Goal: Transaction & Acquisition: Book appointment/travel/reservation

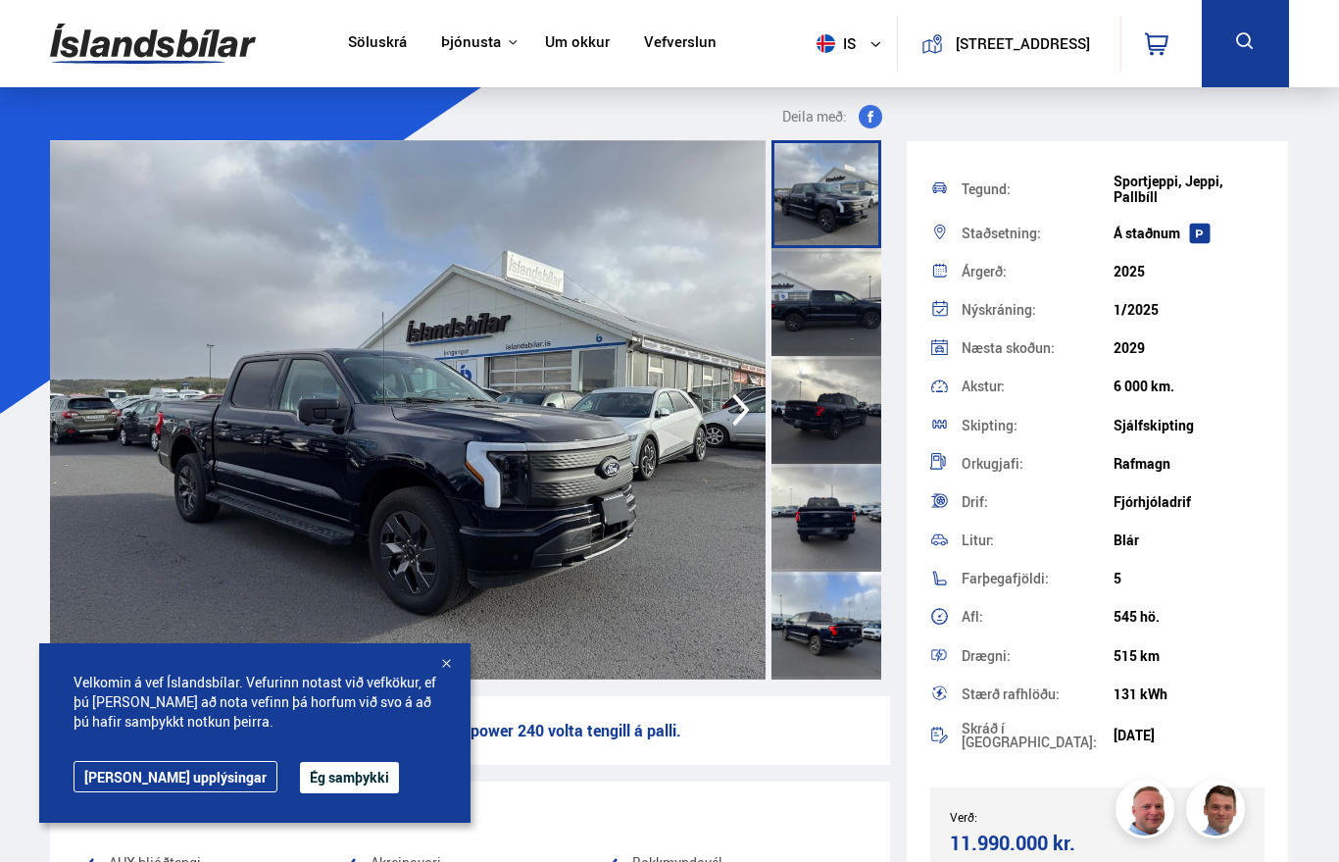
scroll to position [70, 0]
click at [488, 473] on img at bounding box center [408, 409] width 716 height 539
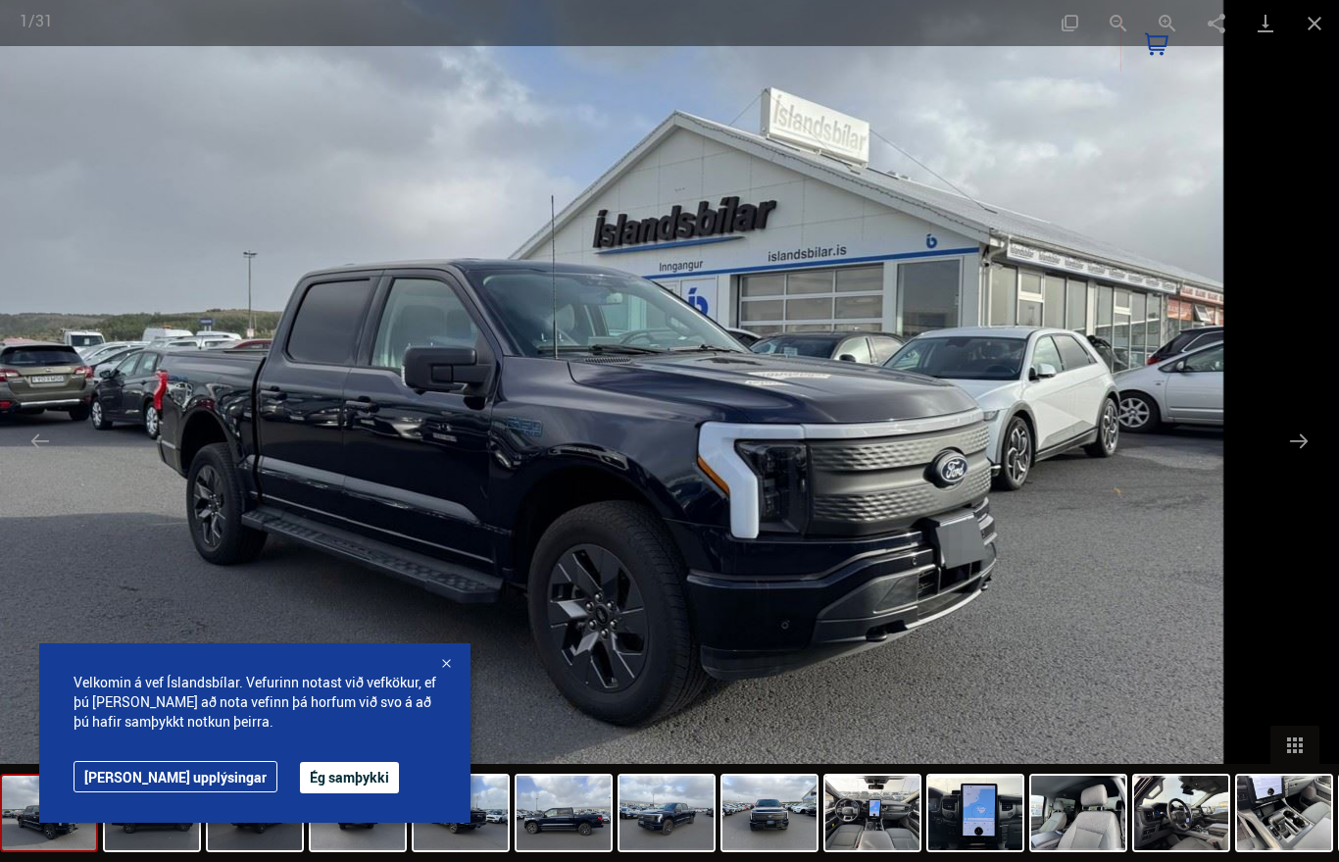
click at [1312, 430] on button "Next slide" at bounding box center [1298, 441] width 41 height 38
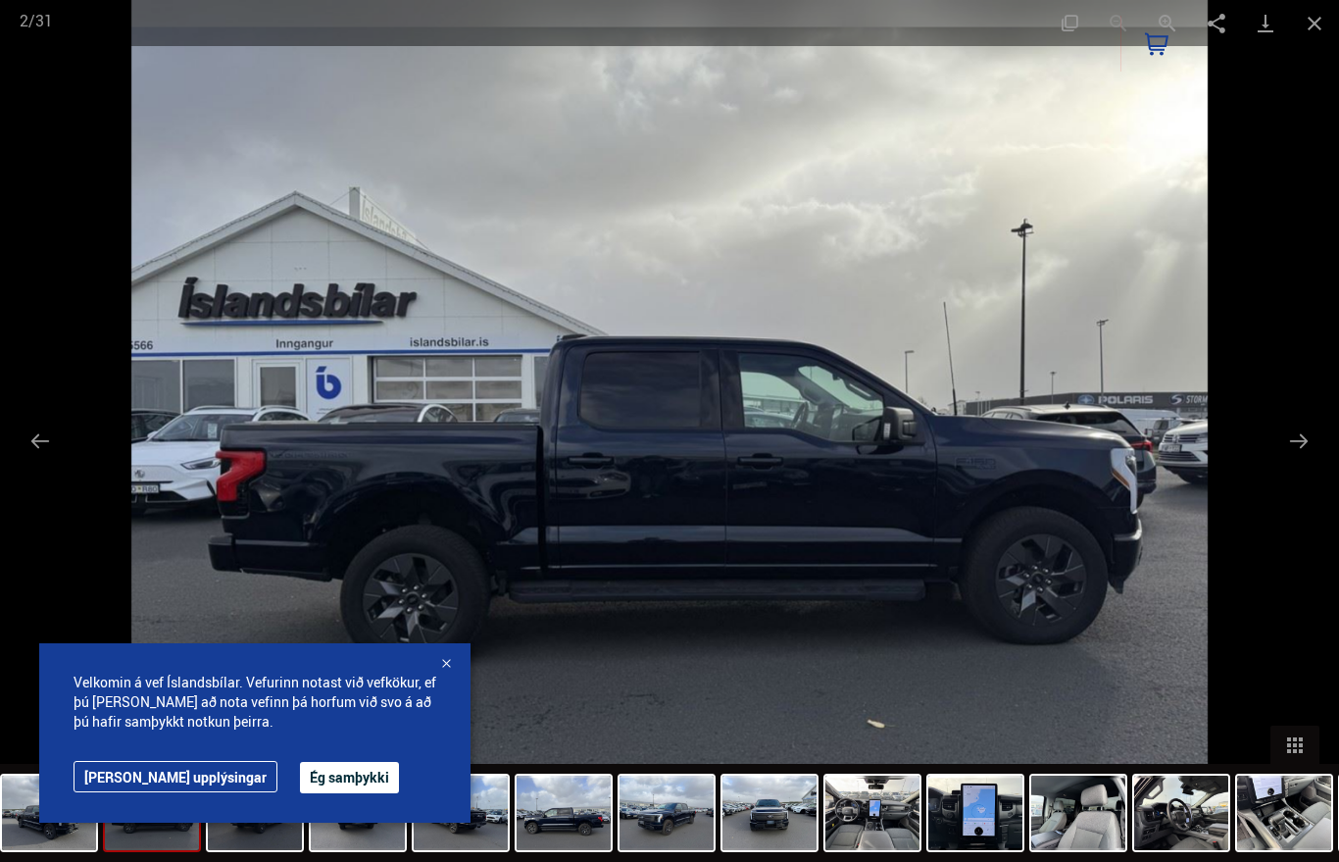
click at [1298, 446] on button "Next slide" at bounding box center [1298, 441] width 41 height 38
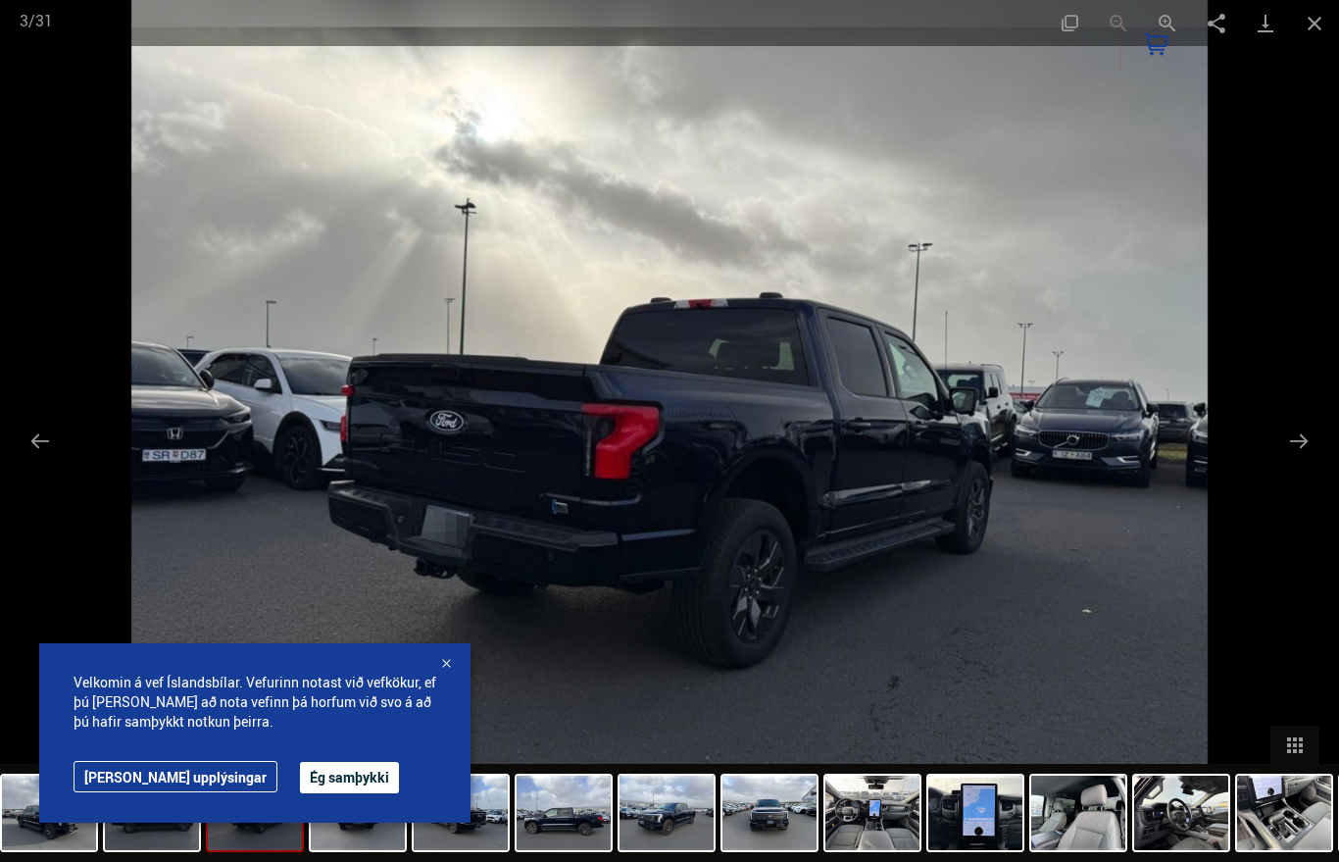
click at [1300, 443] on button "Next slide" at bounding box center [1298, 441] width 41 height 38
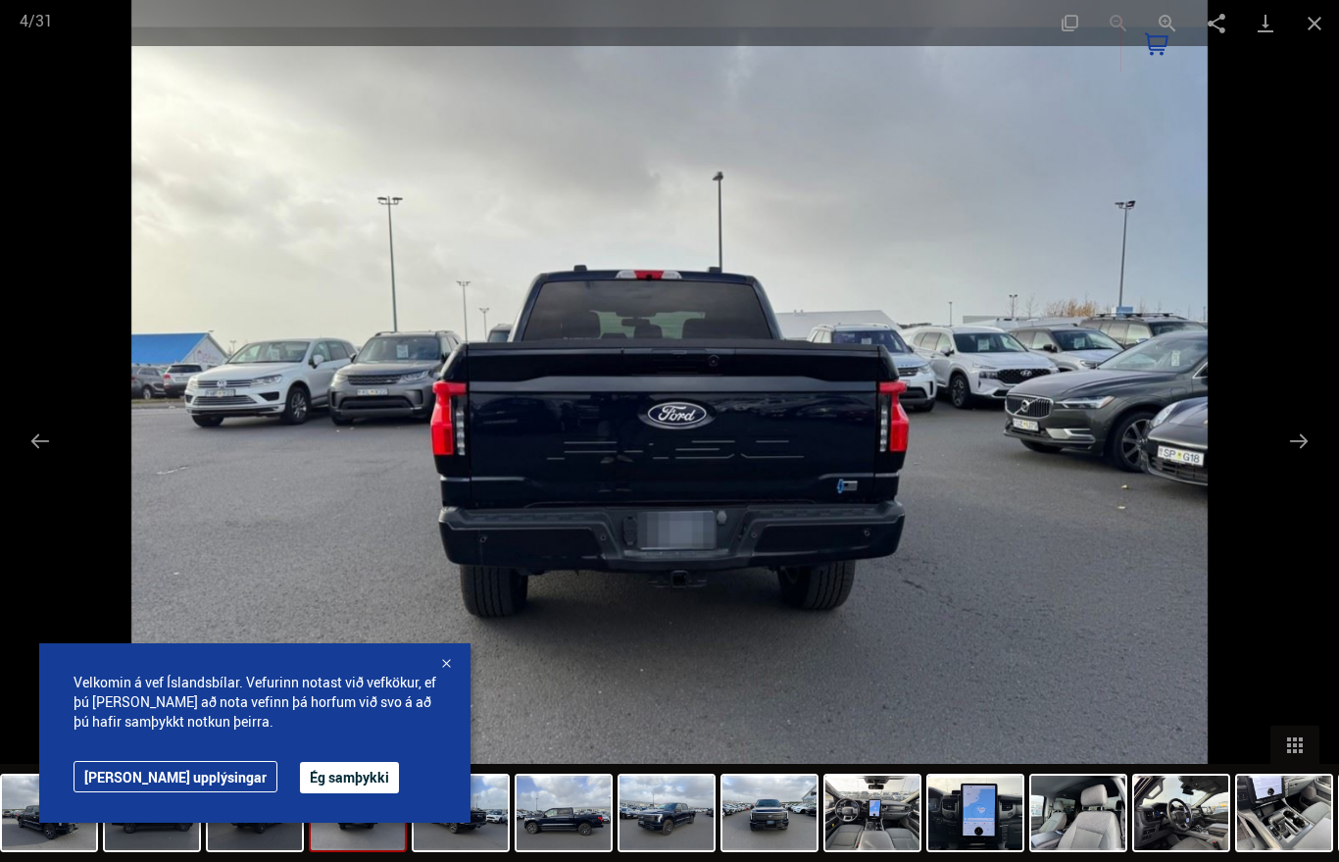
click at [1300, 446] on button "Next slide" at bounding box center [1298, 441] width 41 height 38
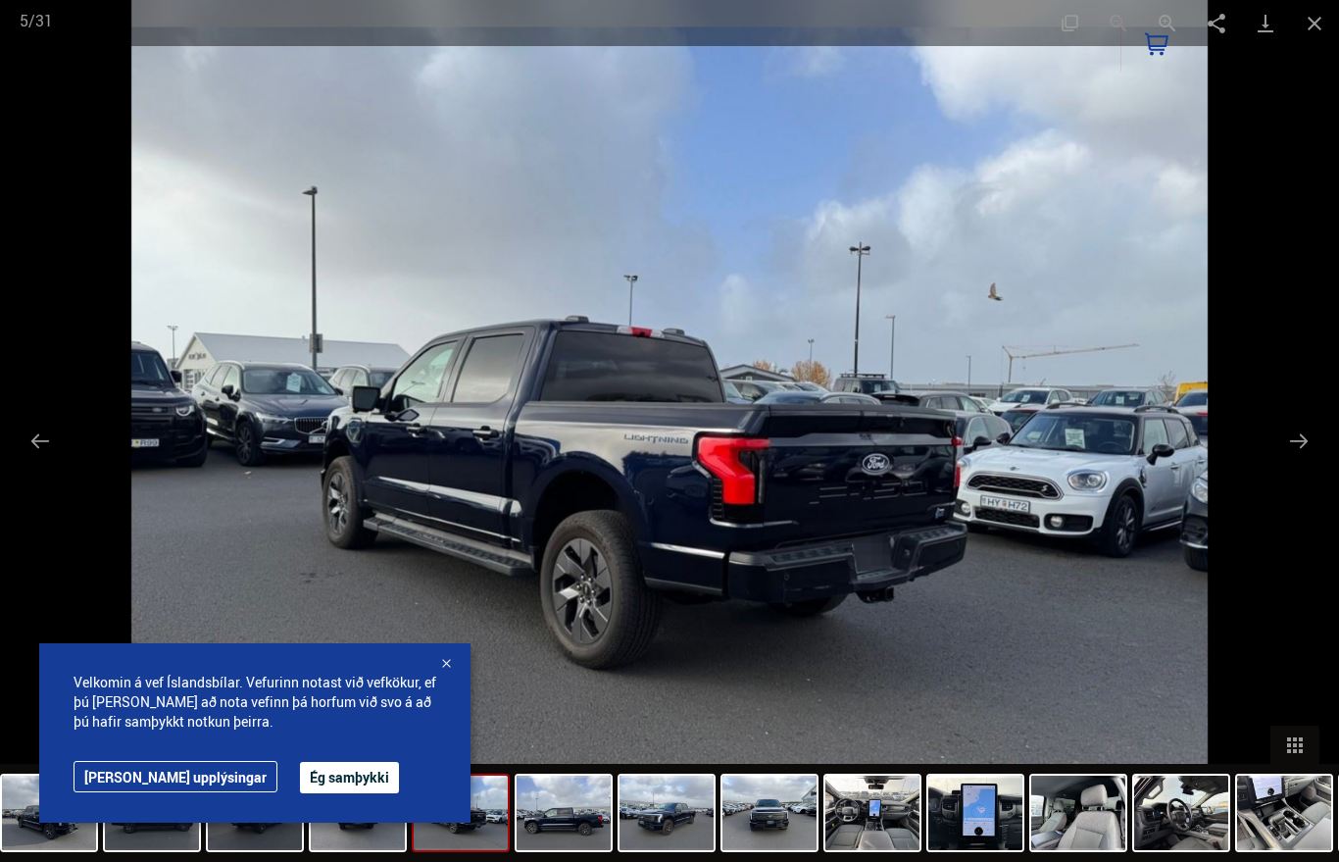
click at [1303, 444] on button "Next slide" at bounding box center [1298, 441] width 41 height 38
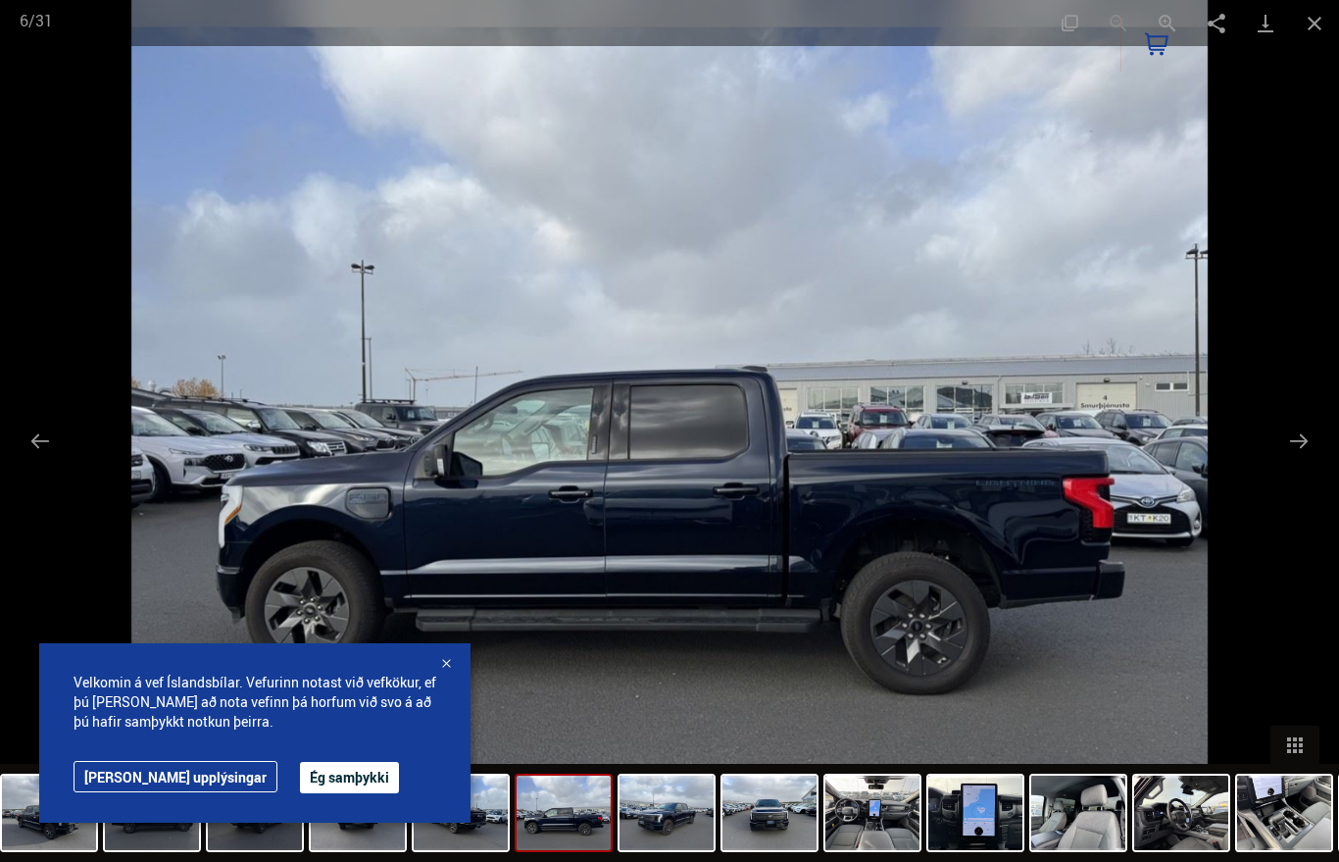
click at [1303, 447] on button "Next slide" at bounding box center [1298, 441] width 41 height 38
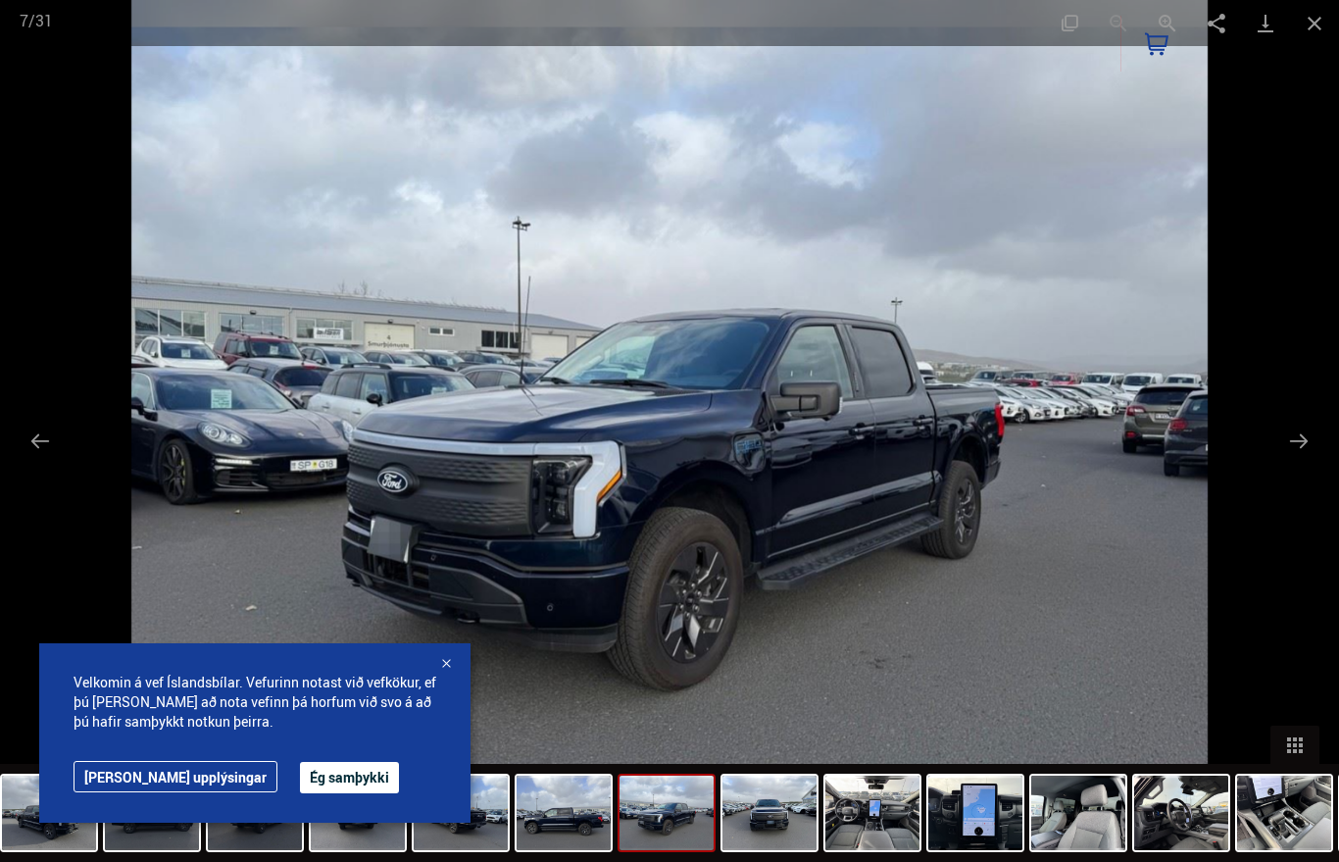
click at [1306, 440] on button "Next slide" at bounding box center [1298, 441] width 41 height 38
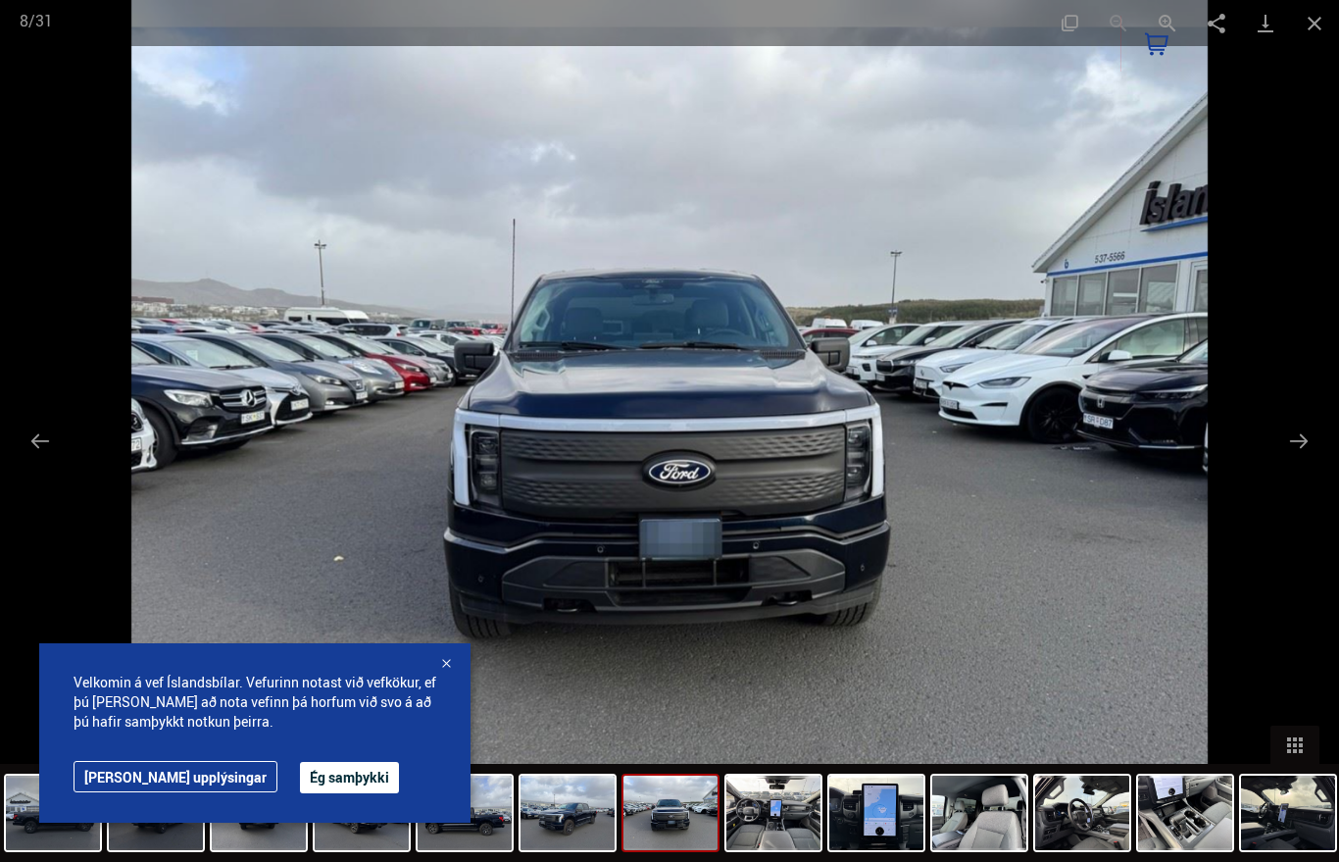
click at [1304, 438] on button "Next slide" at bounding box center [1298, 441] width 41 height 38
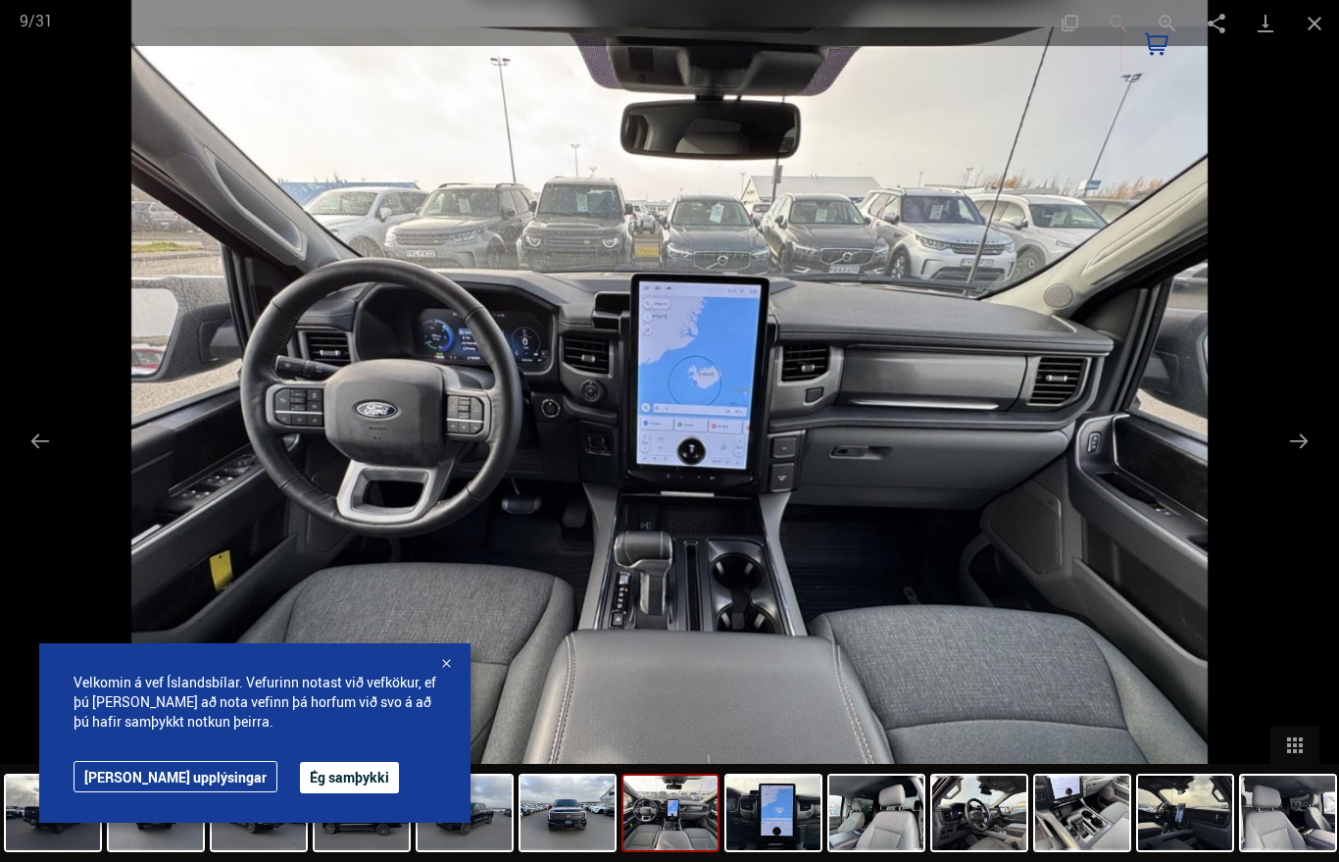
click at [1302, 435] on button "Next slide" at bounding box center [1298, 441] width 41 height 38
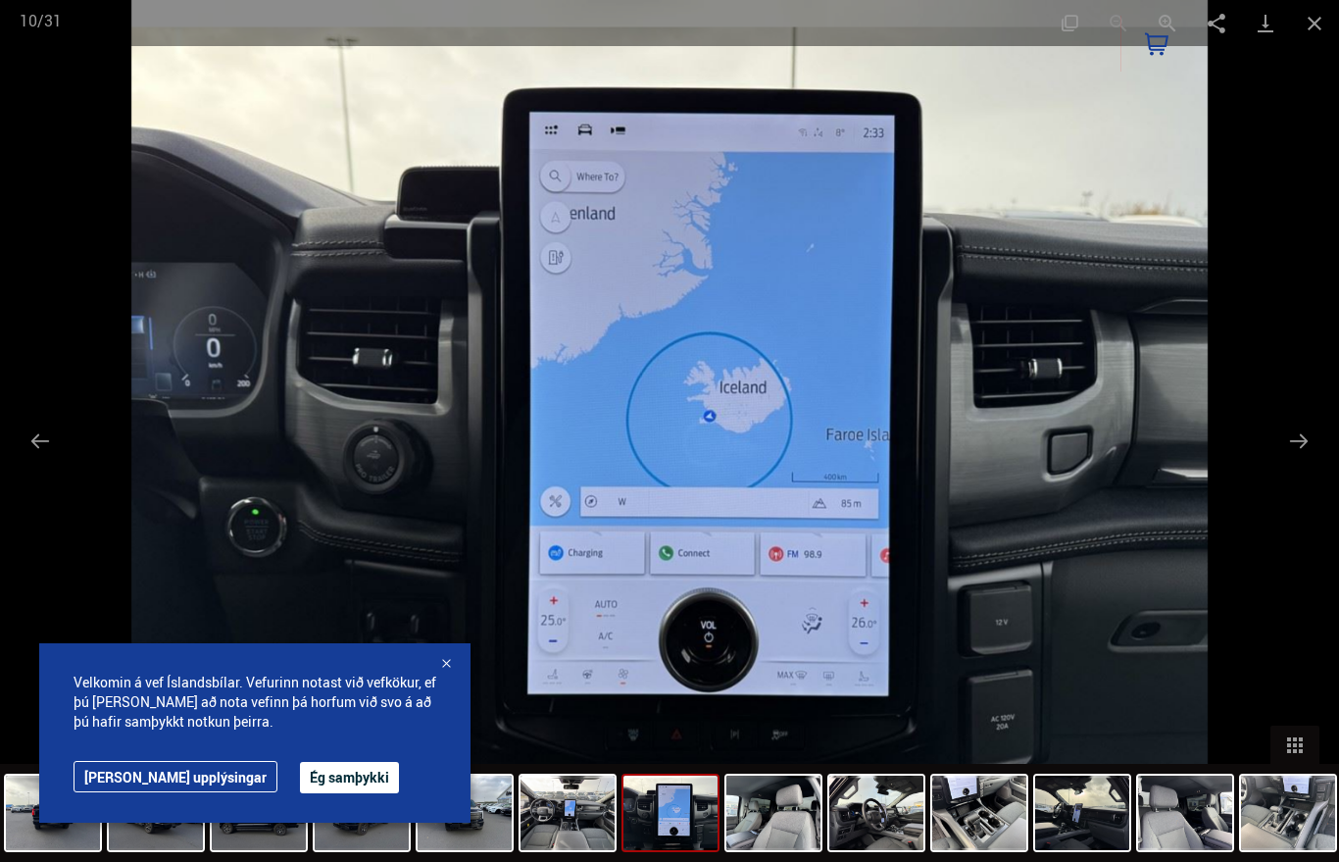
click at [1305, 440] on button "Next slide" at bounding box center [1298, 441] width 41 height 38
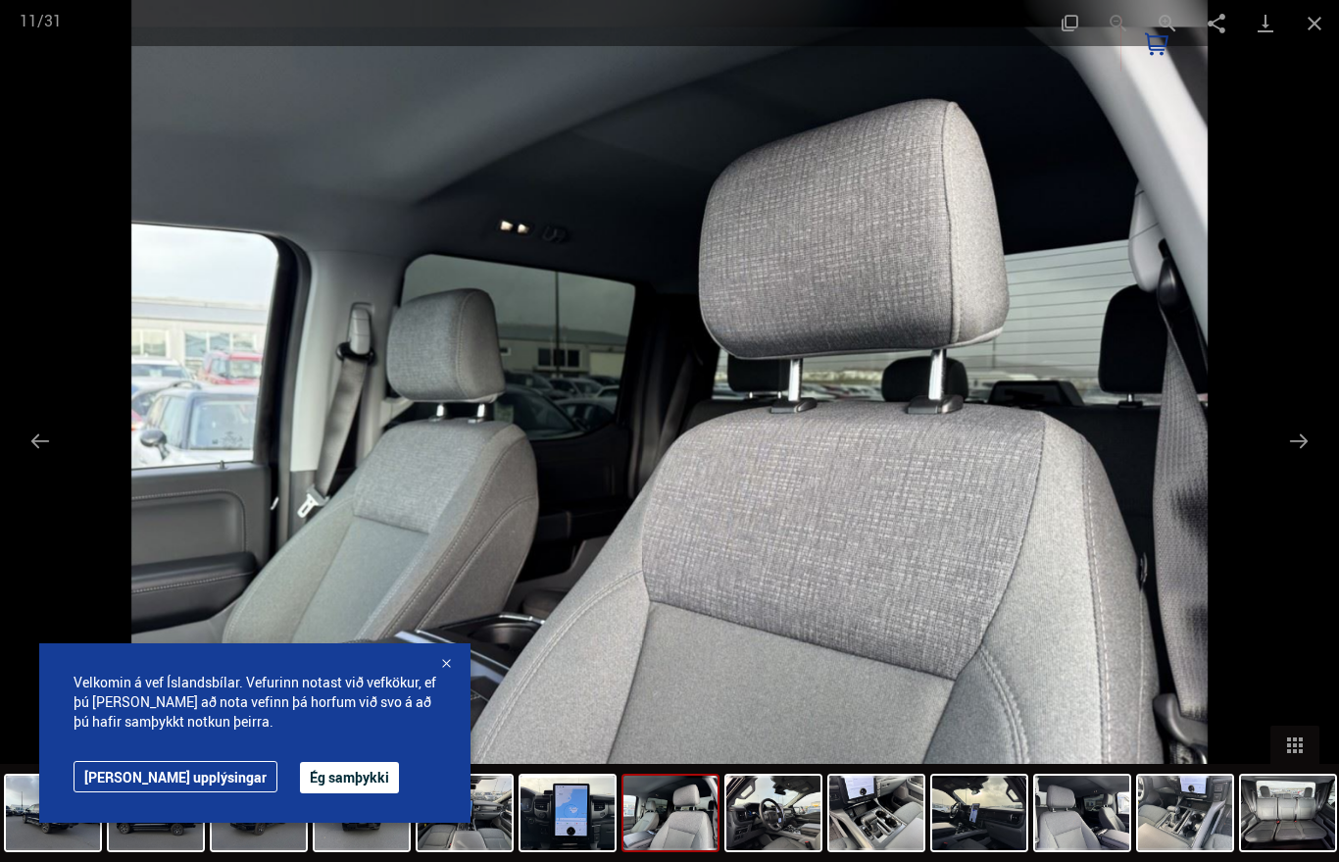
click at [1309, 441] on button "Next slide" at bounding box center [1298, 441] width 41 height 38
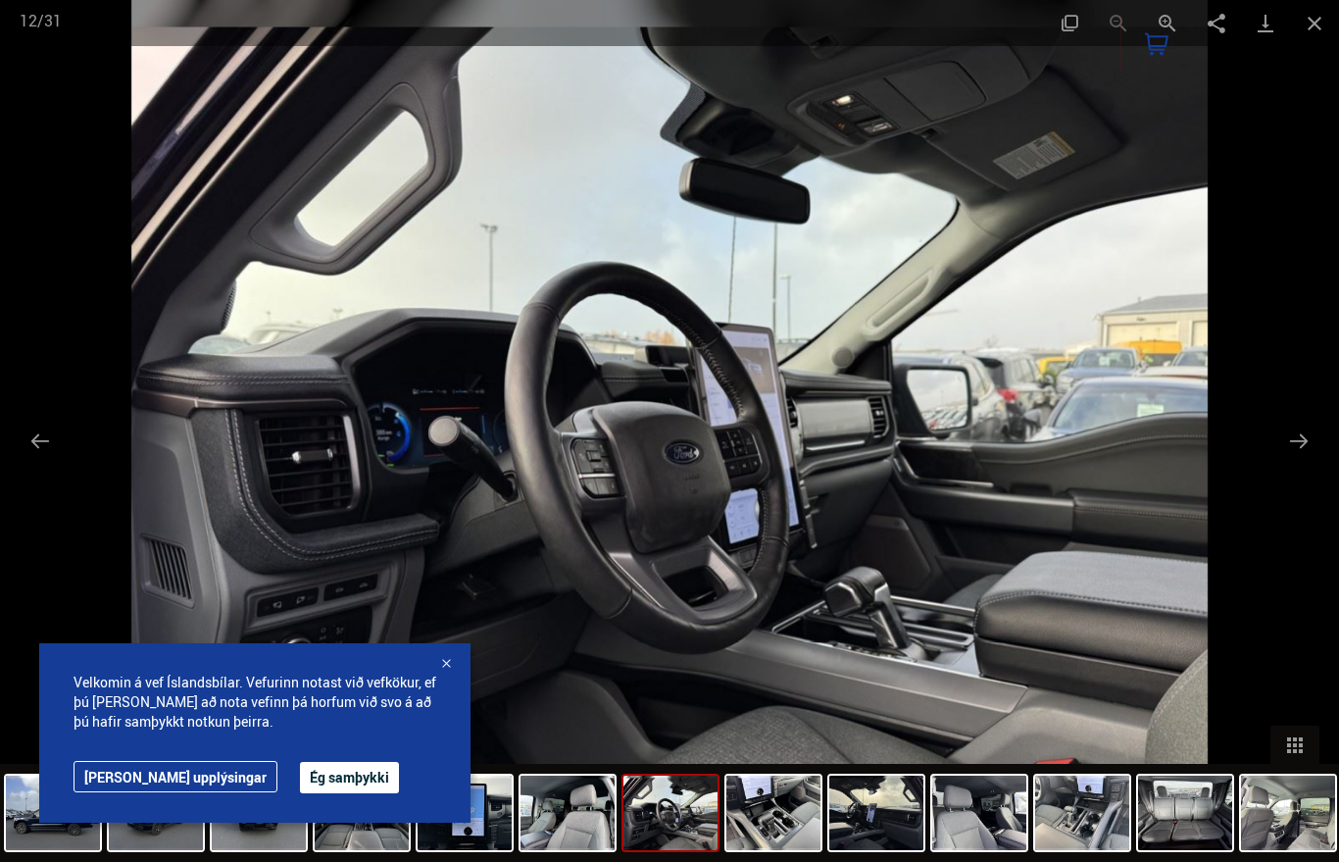
click at [1305, 450] on button "Next slide" at bounding box center [1298, 441] width 41 height 38
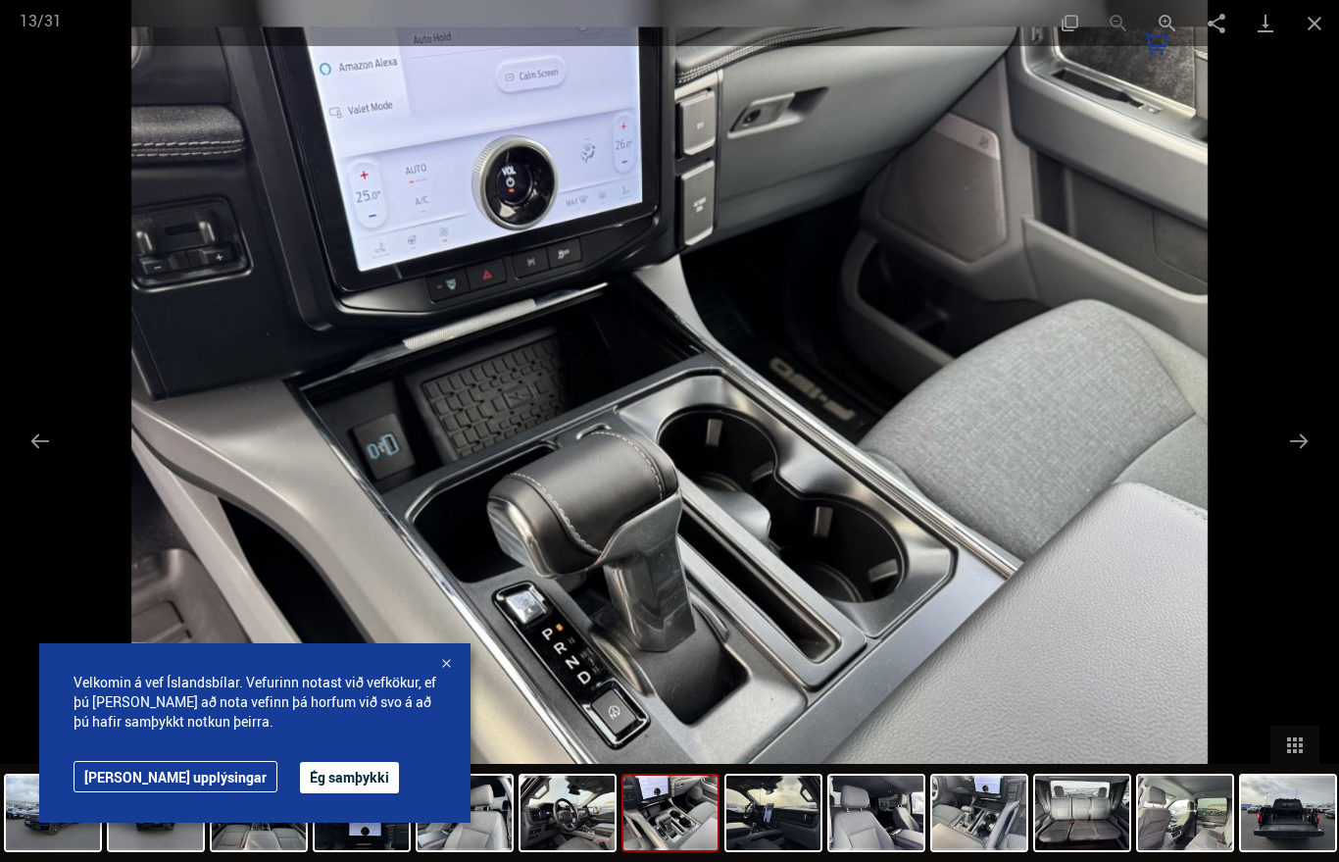
click at [1302, 455] on button "Next slide" at bounding box center [1298, 441] width 41 height 38
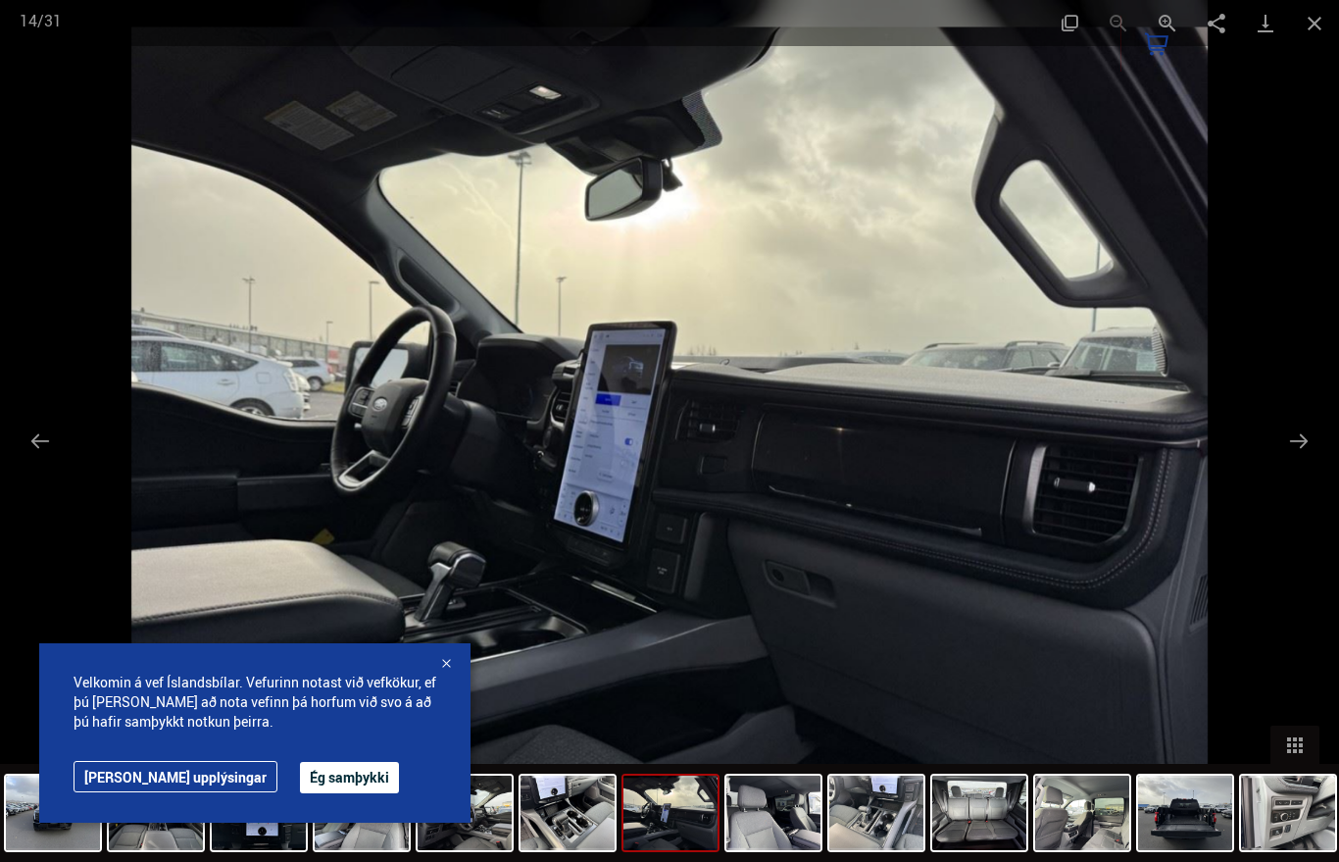
click at [1308, 452] on button "Next slide" at bounding box center [1298, 441] width 41 height 38
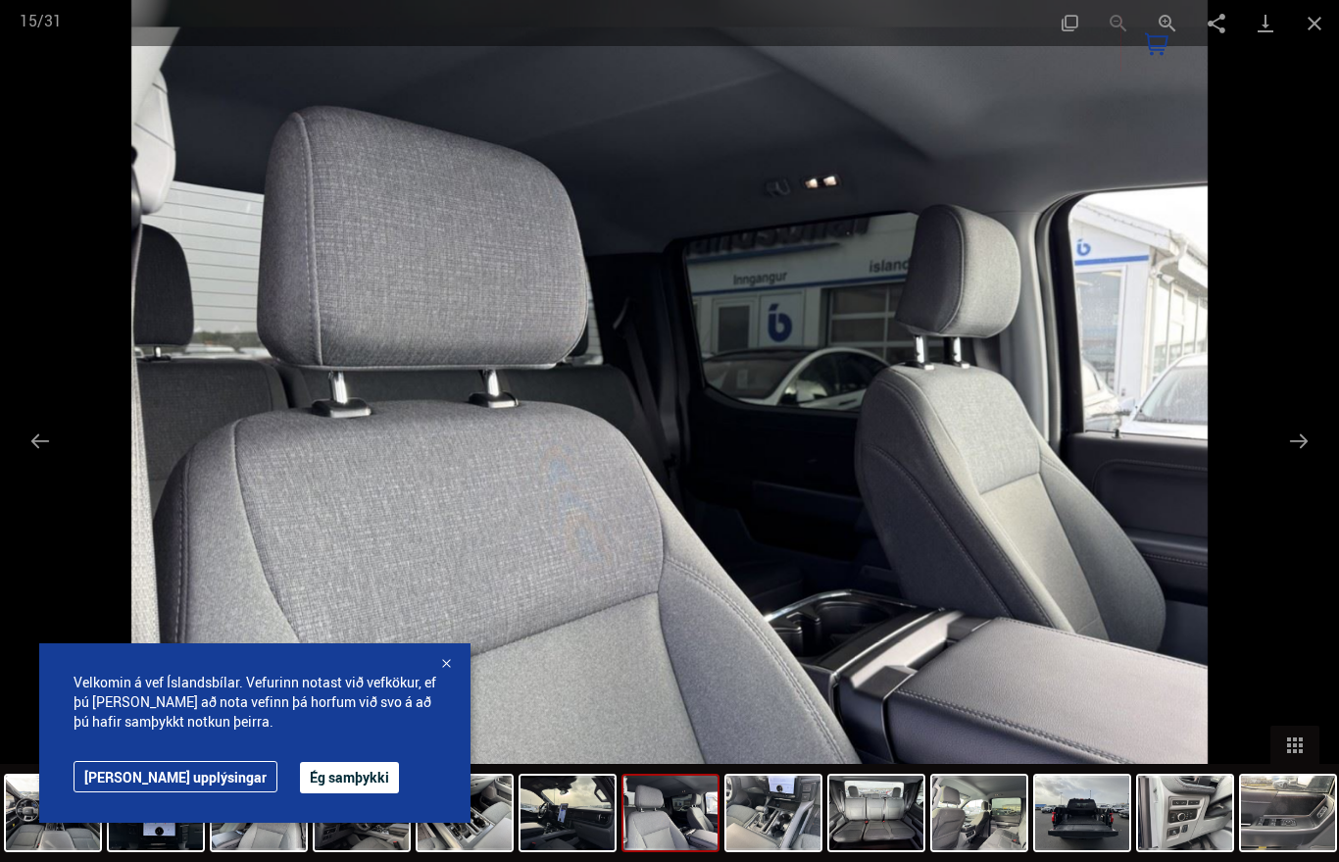
click at [1303, 459] on button "Next slide" at bounding box center [1298, 441] width 41 height 38
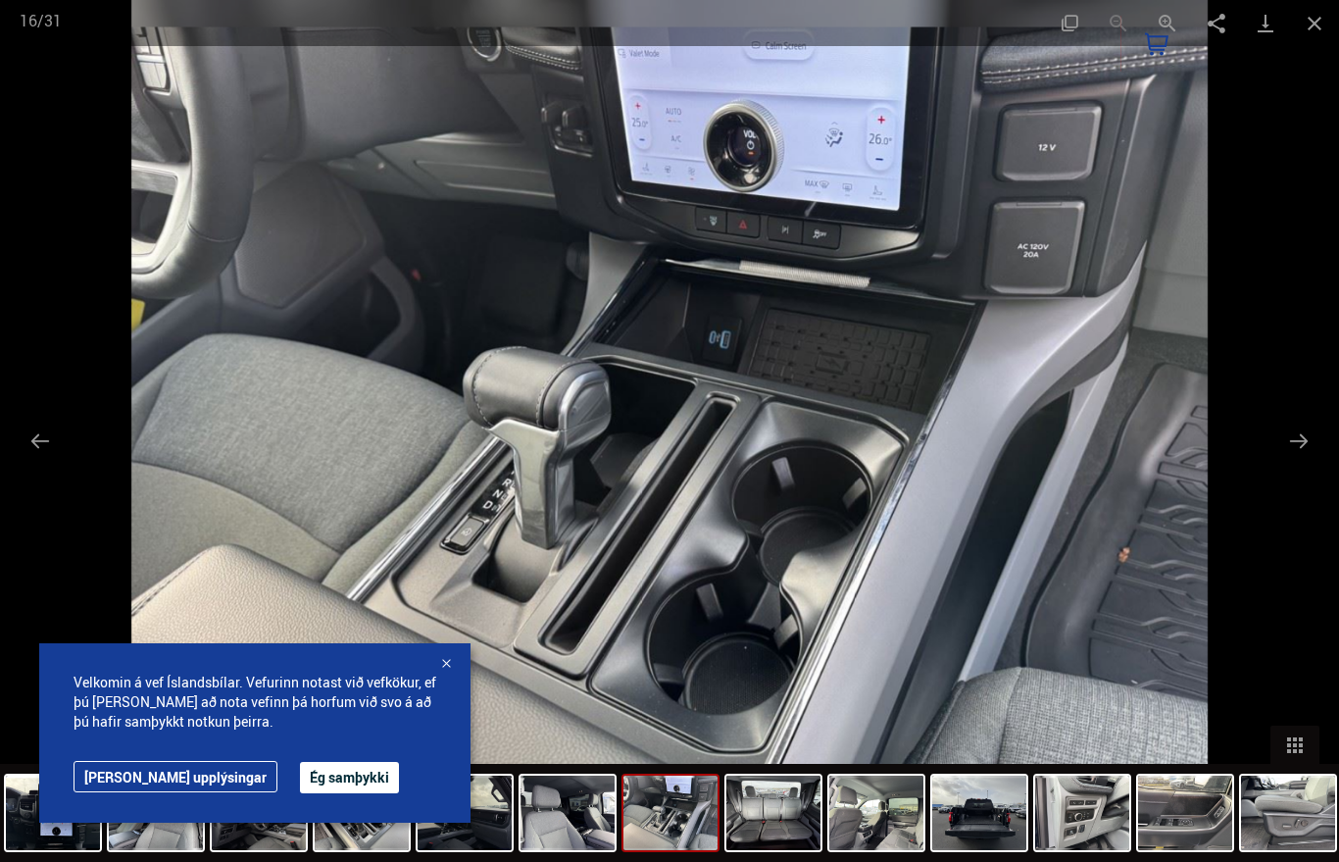
click at [1307, 446] on button "Next slide" at bounding box center [1298, 441] width 41 height 38
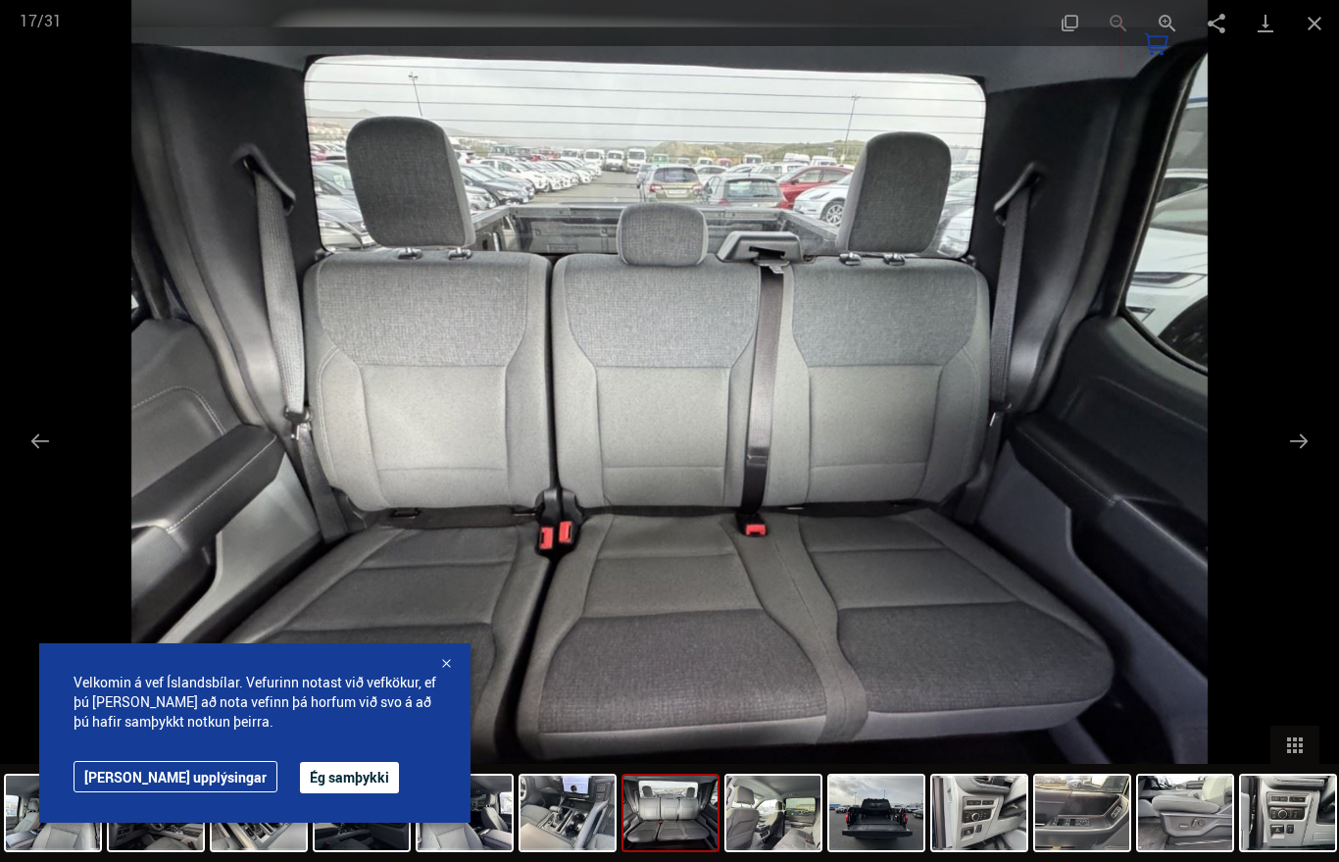
click at [1308, 440] on button "Next slide" at bounding box center [1298, 441] width 41 height 38
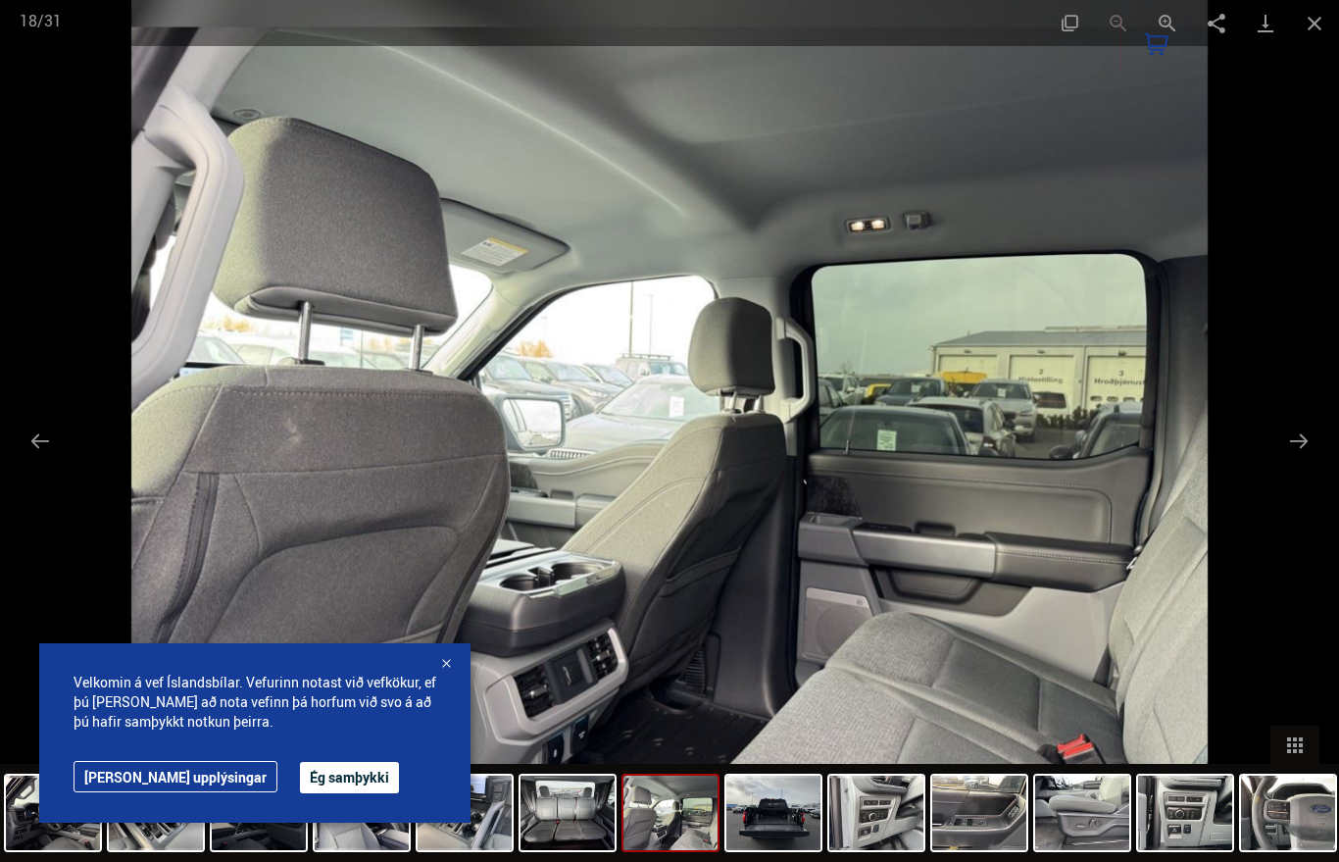
click at [1308, 437] on button "Next slide" at bounding box center [1298, 441] width 41 height 38
